Goal: Task Accomplishment & Management: Manage account settings

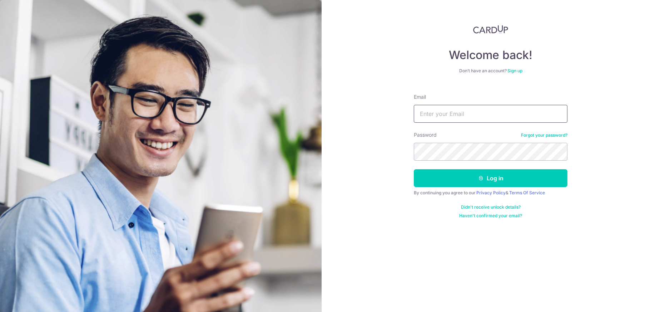
click at [462, 110] on input "Email" at bounding box center [491, 114] width 154 height 18
type input "jwventurecapital@gmail.com"
click at [414, 169] on button "Log in" at bounding box center [491, 178] width 154 height 18
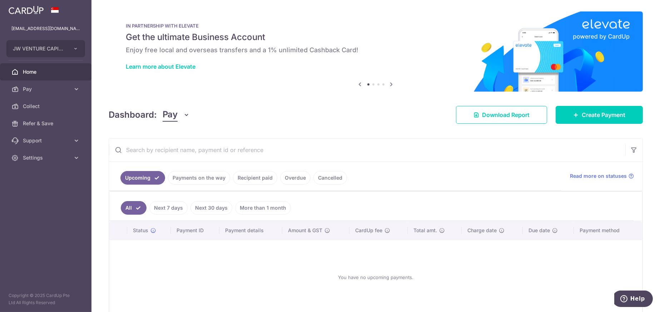
click at [292, 178] on link "Overdue" at bounding box center [295, 178] width 30 height 14
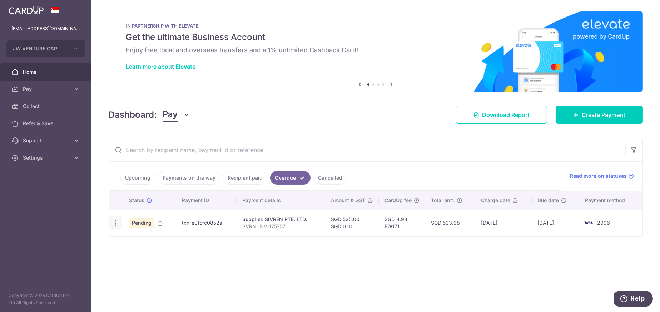
click at [116, 223] on icon "button" at bounding box center [116, 223] width 8 height 8
click at [247, 176] on link "Recipient paid" at bounding box center [245, 178] width 44 height 14
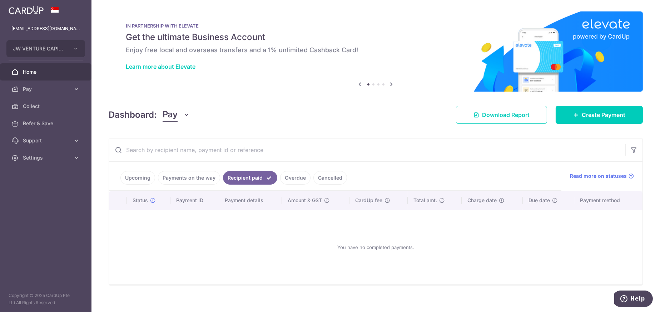
click at [324, 175] on link "Cancelled" at bounding box center [330, 178] width 34 height 14
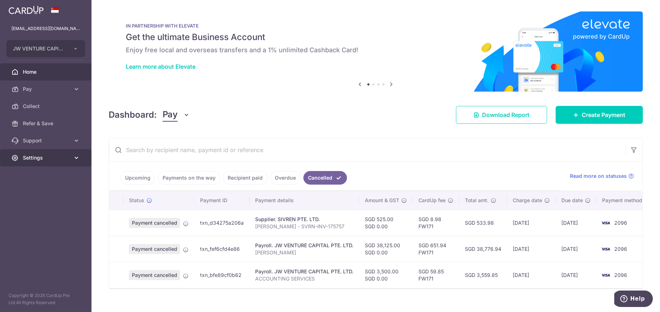
click at [24, 158] on span "Settings" at bounding box center [46, 157] width 47 height 7
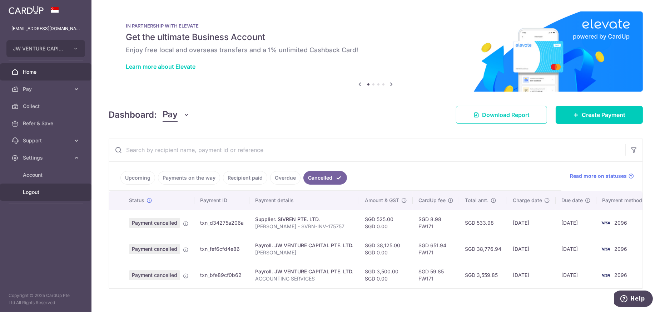
click at [35, 192] on span "Logout" at bounding box center [46, 191] width 47 height 7
